Goal: Information Seeking & Learning: Check status

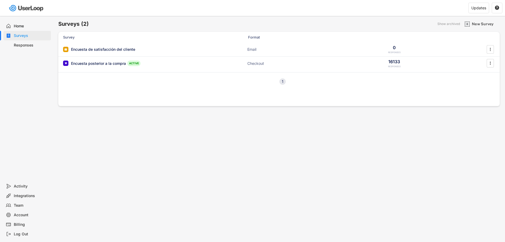
click at [27, 44] on div "Responses" at bounding box center [31, 45] width 35 height 5
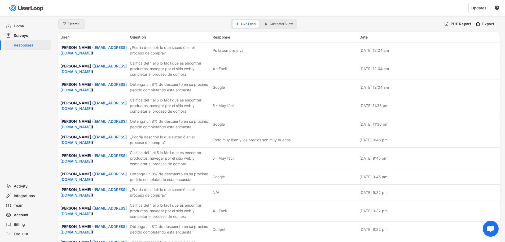
click at [72, 24] on div "Filters" at bounding box center [75, 23] width 14 height 3
select select
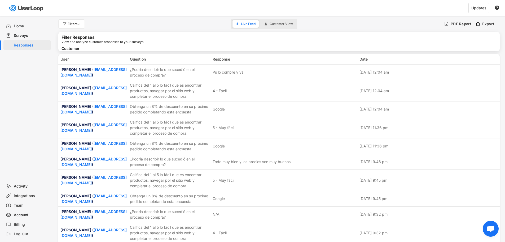
select select
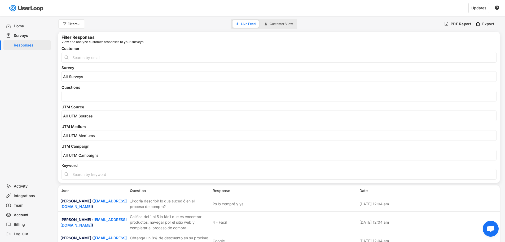
click at [79, 96] on div at bounding box center [279, 96] width 435 height 11
click at [83, 78] on input "search" at bounding box center [280, 76] width 435 height 5
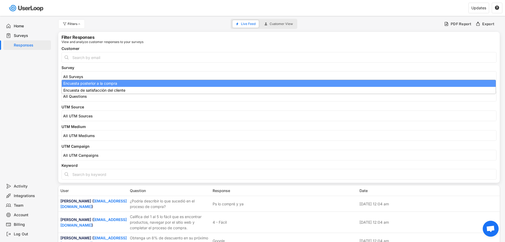
click at [82, 75] on input "search" at bounding box center [280, 76] width 435 height 5
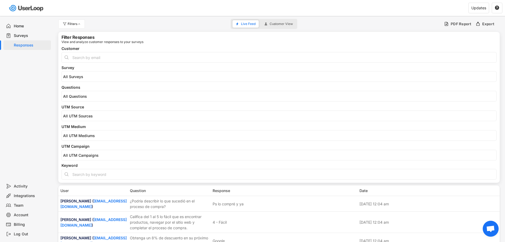
click at [67, 95] on input "search" at bounding box center [280, 96] width 435 height 5
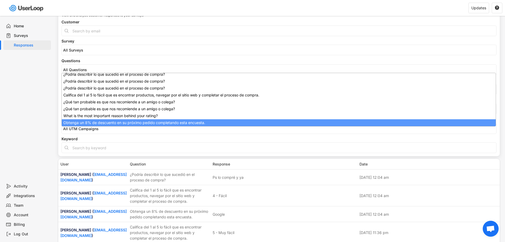
scroll to position [93, 0]
select select "1348695171700984260__LOOKUP__1709664932775x193621645911248300"
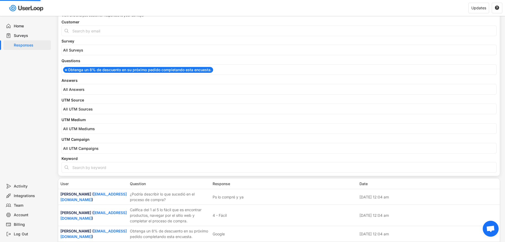
click at [80, 93] on div "[Obtenga un 8% de descuento en su próximo pedido completando esta encuesta.] ch…" at bounding box center [279, 89] width 435 height 11
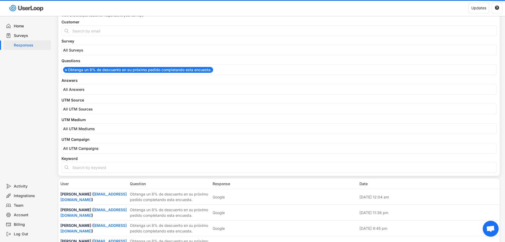
click at [80, 90] on input "search" at bounding box center [280, 89] width 435 height 5
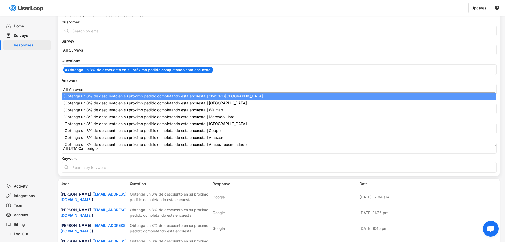
select select "1348695171700984260__LOOKUP__1747938366384x136765407090442240"
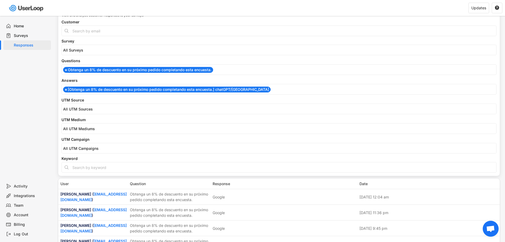
scroll to position [0, 0]
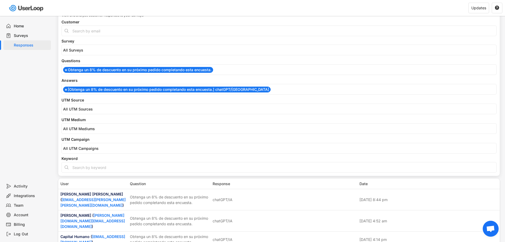
click at [18, 135] on div "Home Surveys Responses" at bounding box center [26, 98] width 53 height 165
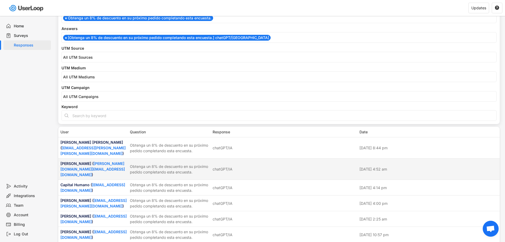
scroll to position [80, 0]
